Goal: Find contact information: Find contact information

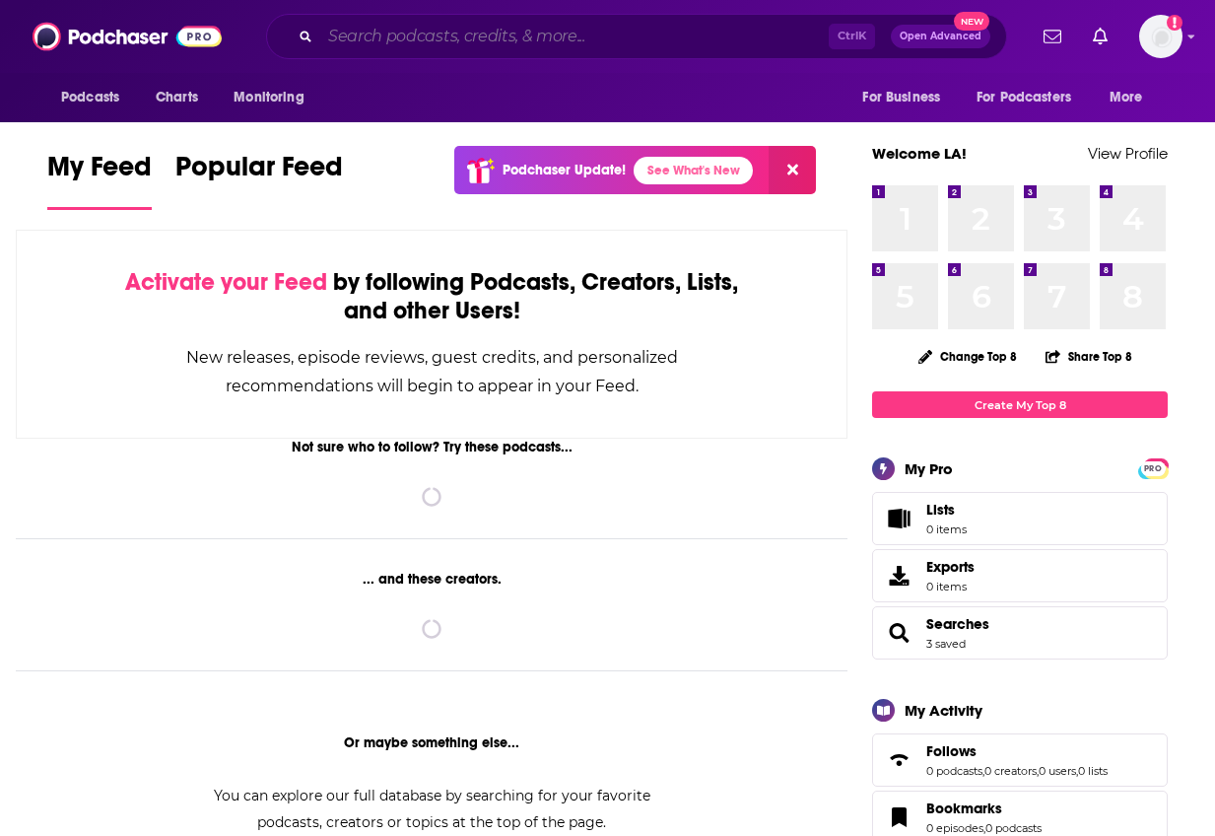
drag, startPoint x: 0, startPoint y: 0, endPoint x: 676, endPoint y: 21, distance: 676.3
click at [676, 21] on input "Search podcasts, credits, & more..." at bounding box center [574, 37] width 509 height 32
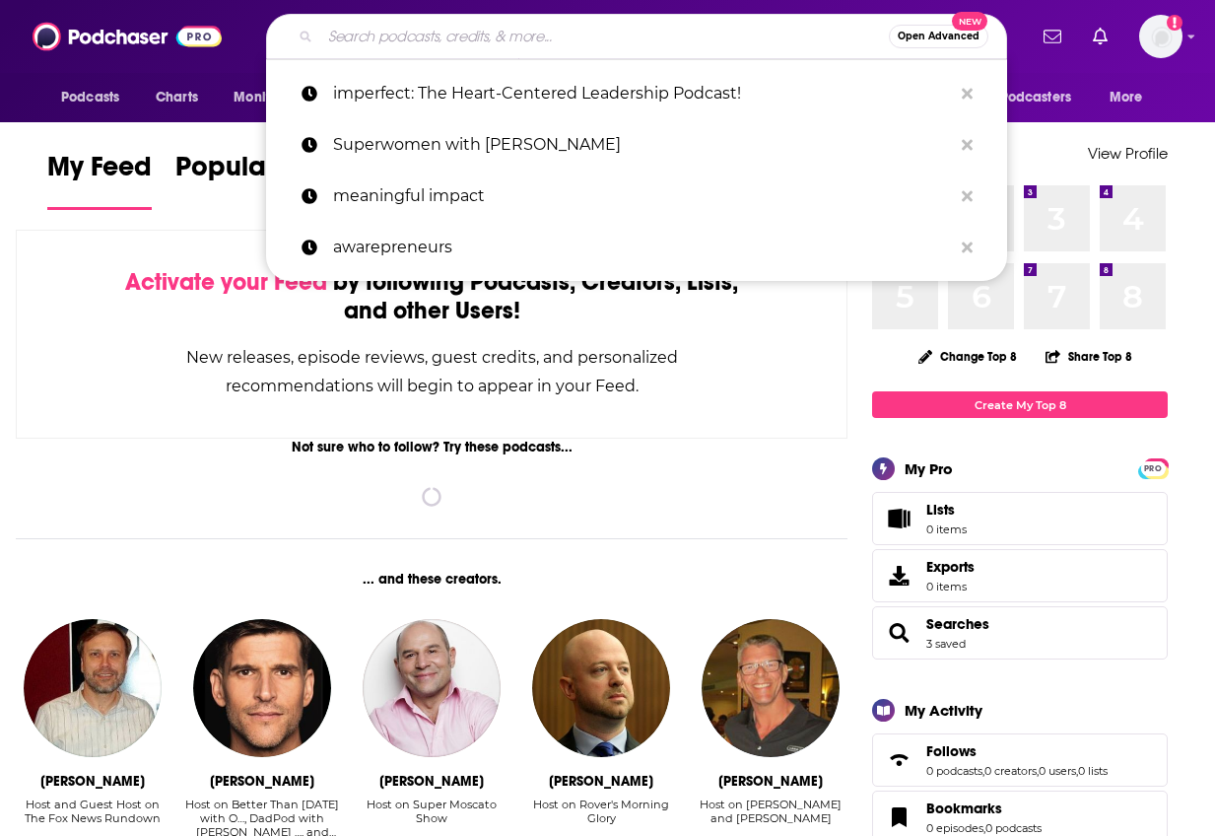
paste input "Around The Way Curls"
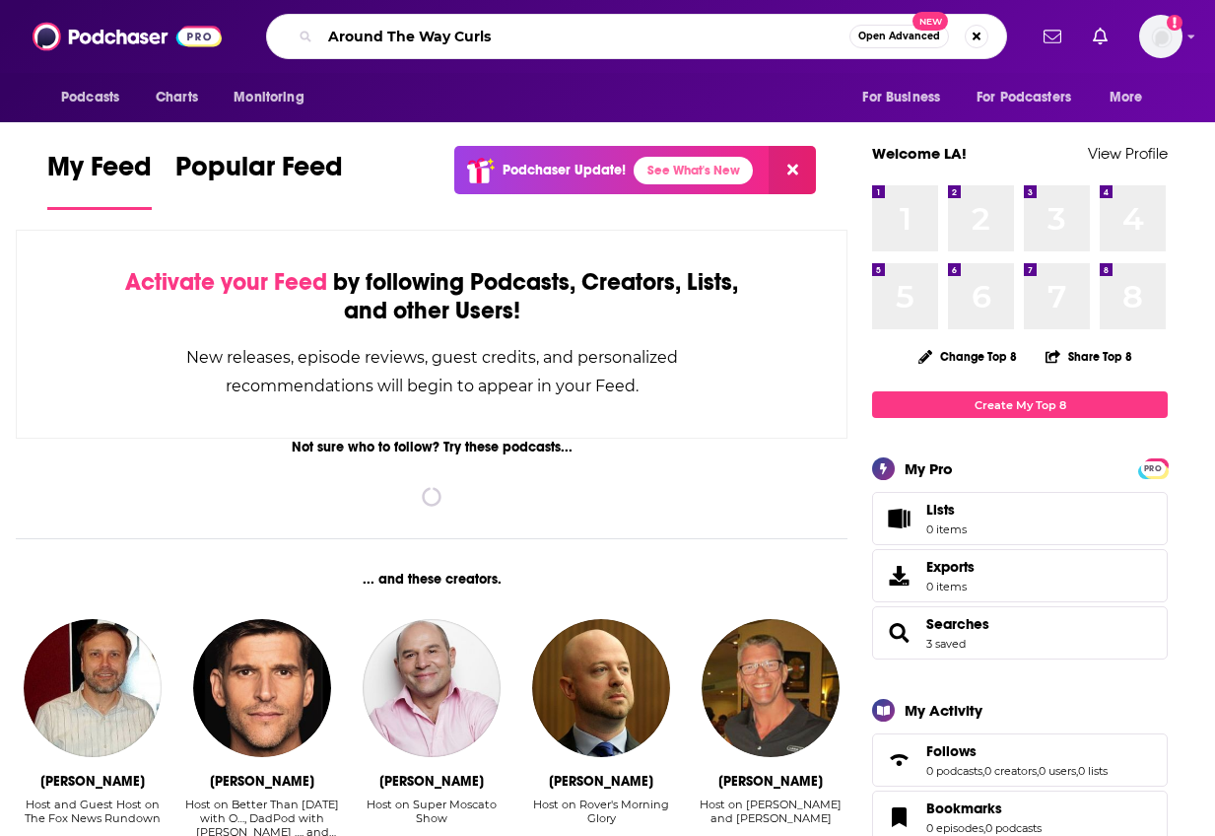
type input "Around The Way Curls"
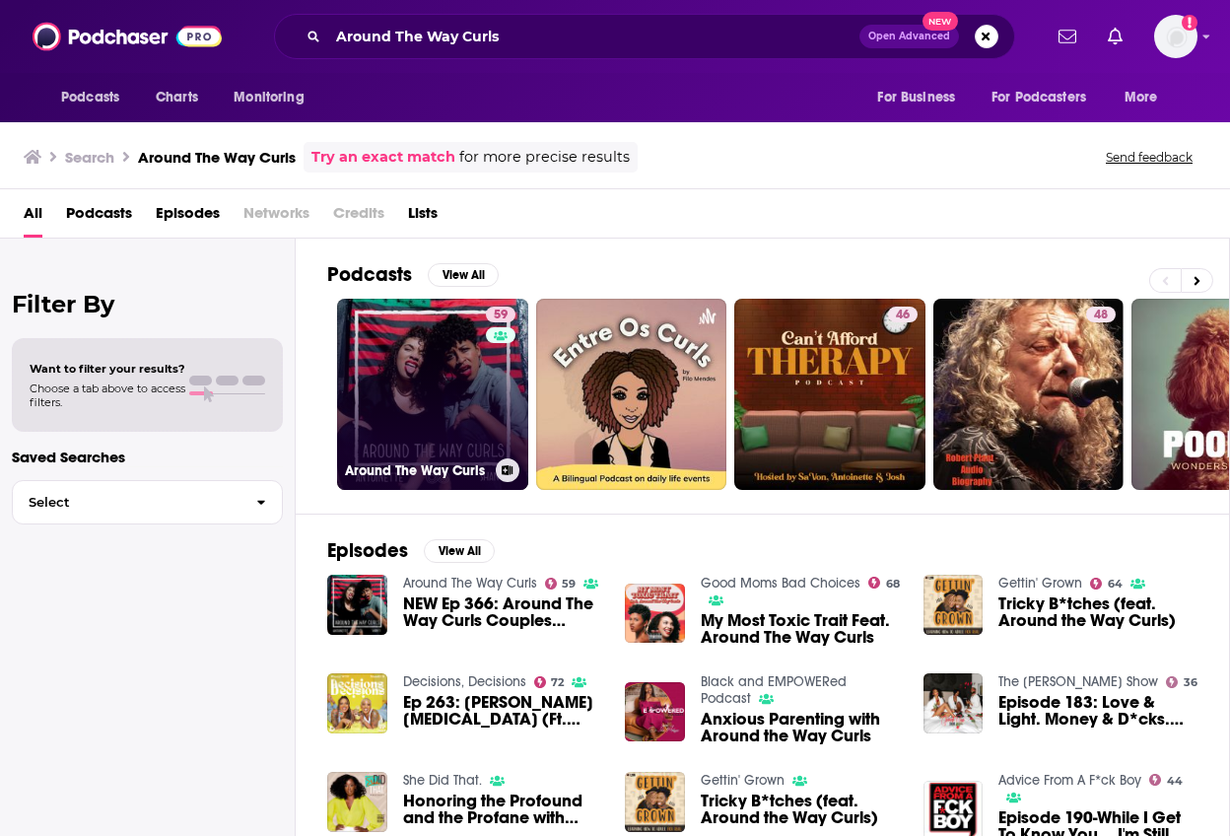
click at [414, 354] on link "59 Around The Way Curls" at bounding box center [432, 394] width 191 height 191
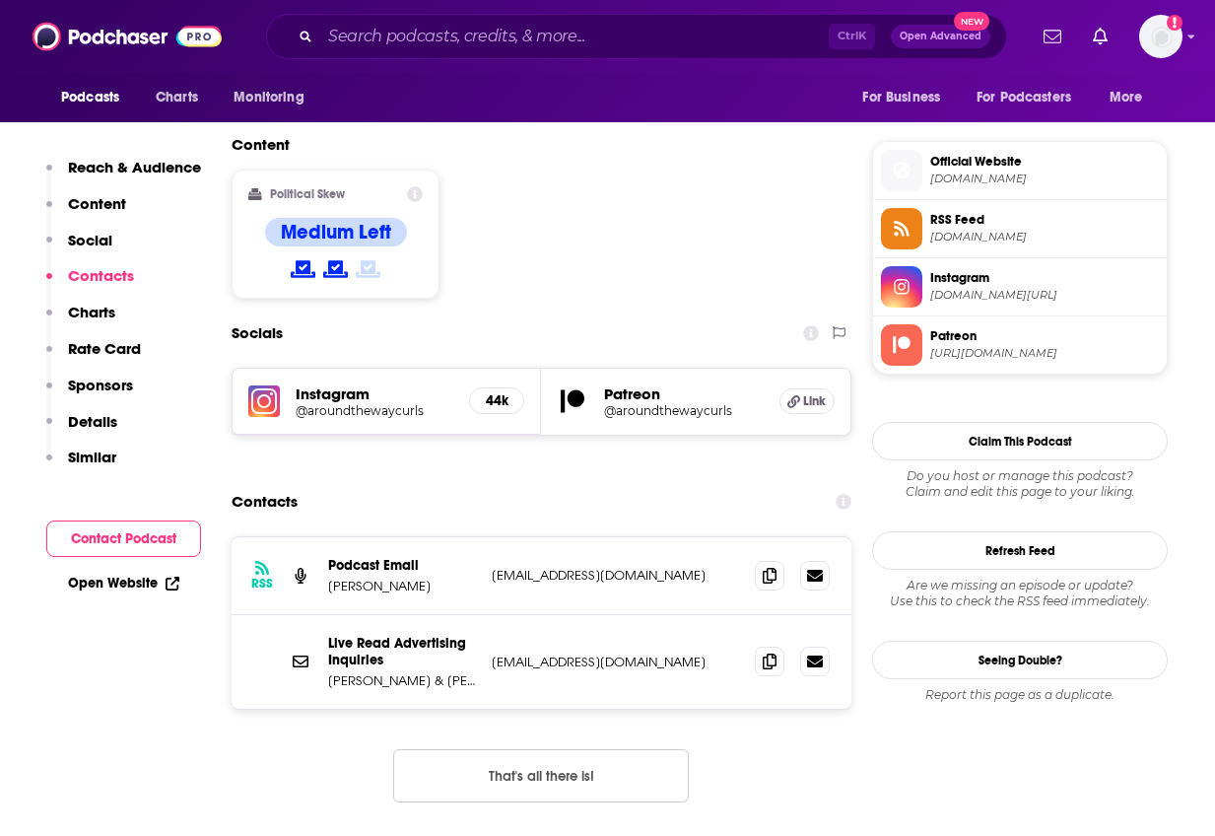
scroll to position [1577, 0]
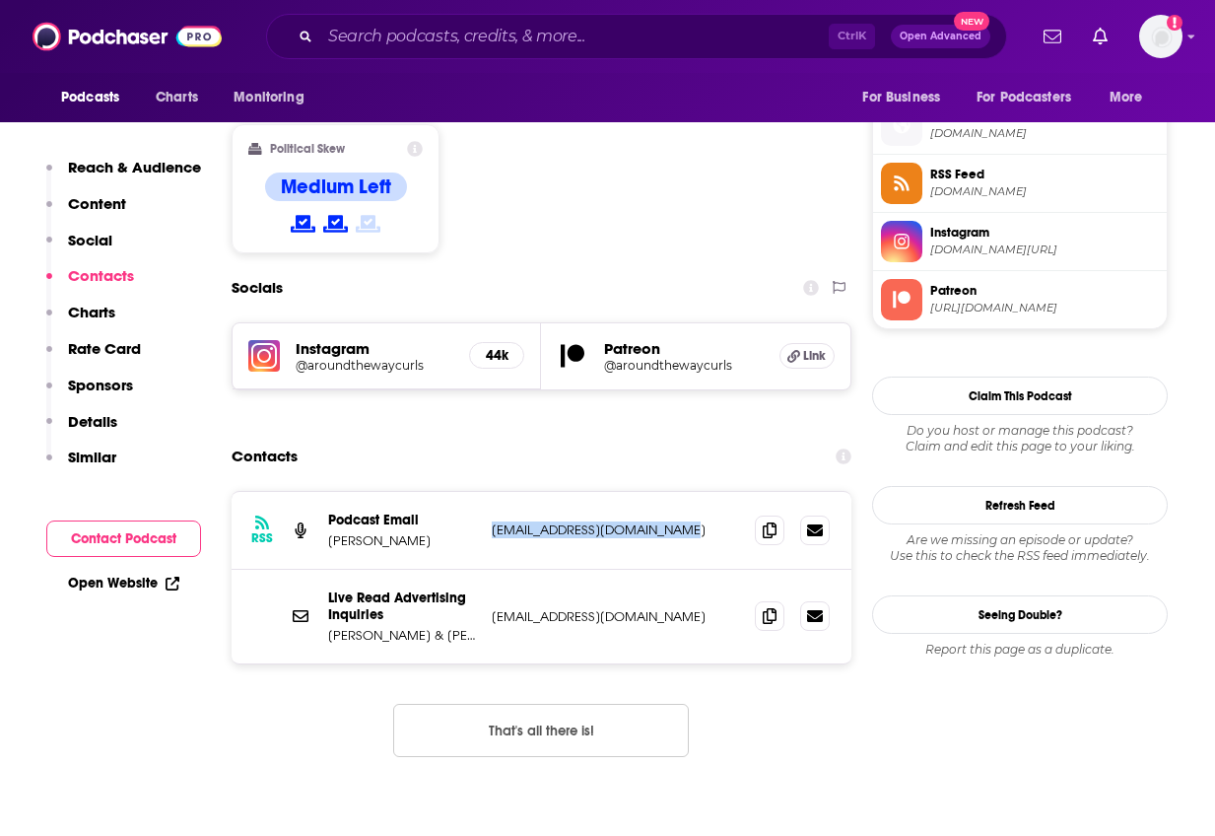
drag, startPoint x: 710, startPoint y: 382, endPoint x: 493, endPoint y: 370, distance: 217.2
click at [493, 492] on div "RSS Podcast Email [PERSON_NAME] [EMAIL_ADDRESS][DOMAIN_NAME] [EMAIL_ADDRESS][DO…" at bounding box center [542, 531] width 620 height 78
copy p "[EMAIL_ADDRESS][DOMAIN_NAME]"
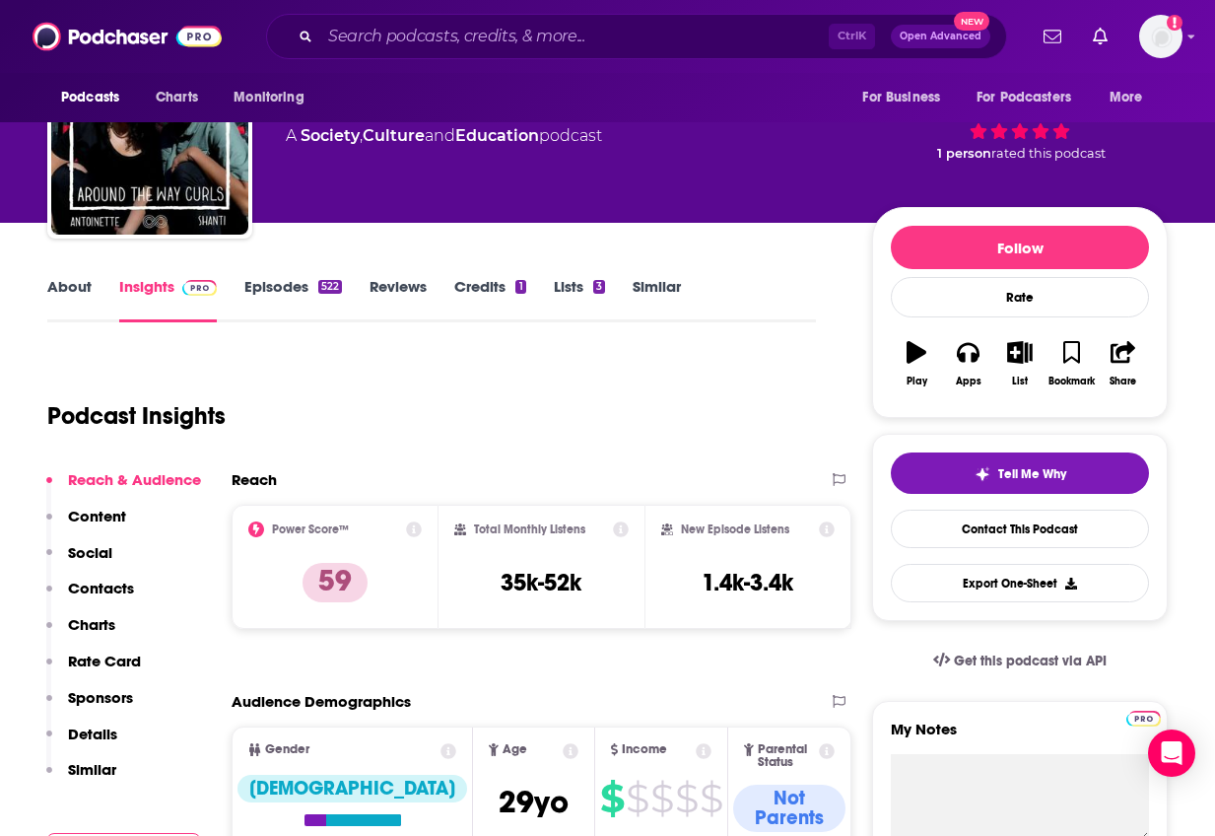
scroll to position [0, 0]
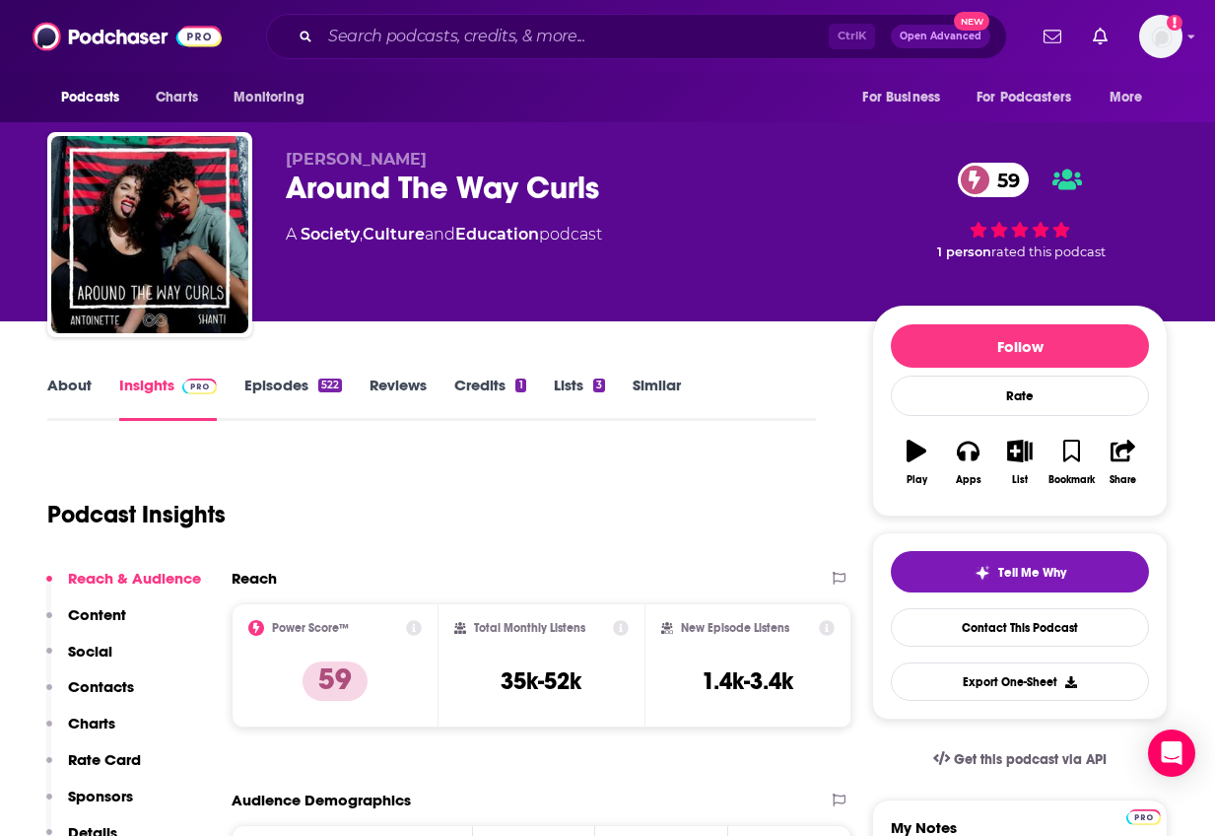
drag, startPoint x: 439, startPoint y: 153, endPoint x: 263, endPoint y: 153, distance: 175.4
click at [263, 153] on div "[PERSON_NAME] Around The Way Curls 59 A Society , Culture and Education podcast…" at bounding box center [607, 238] width 1120 height 213
copy span "[PERSON_NAME]"
